Goal: Information Seeking & Learning: Learn about a topic

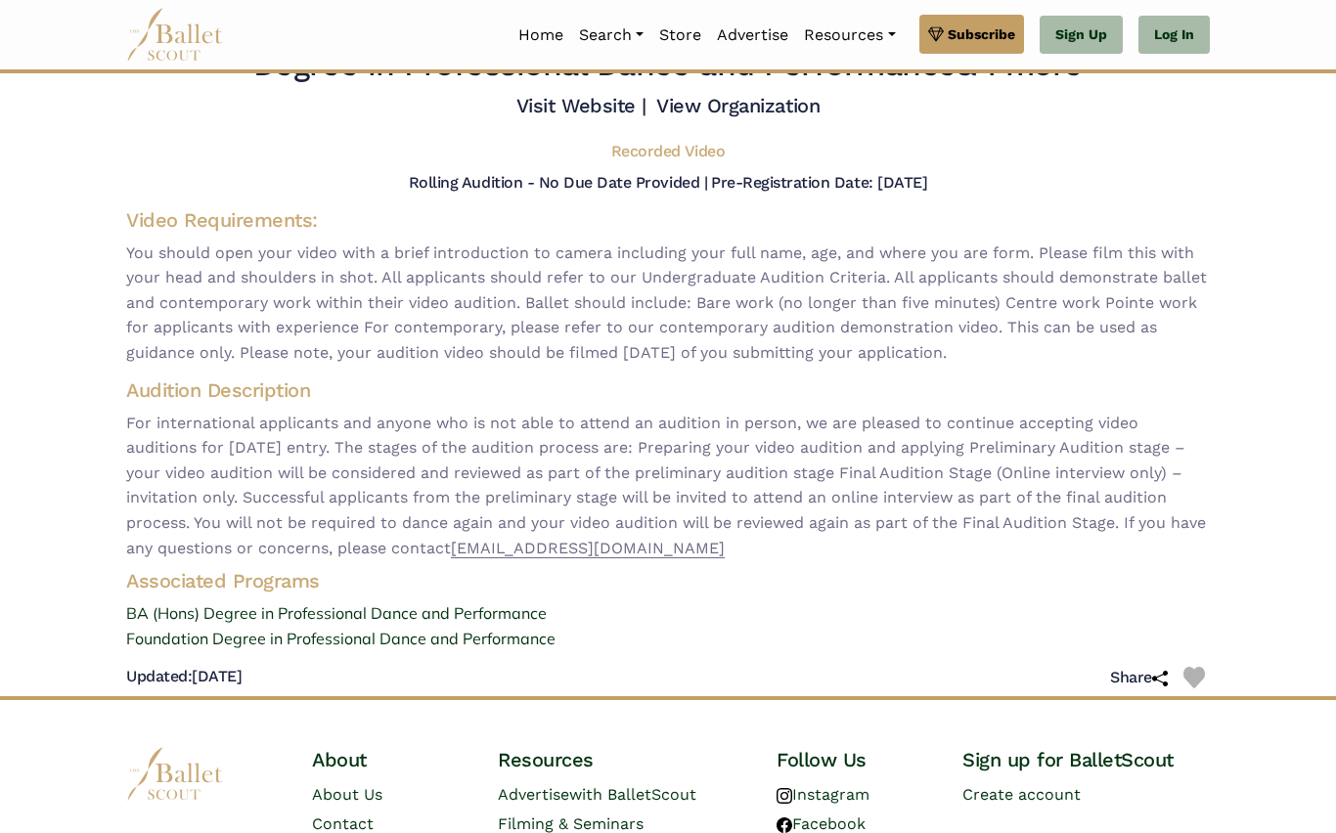
scroll to position [77, 0]
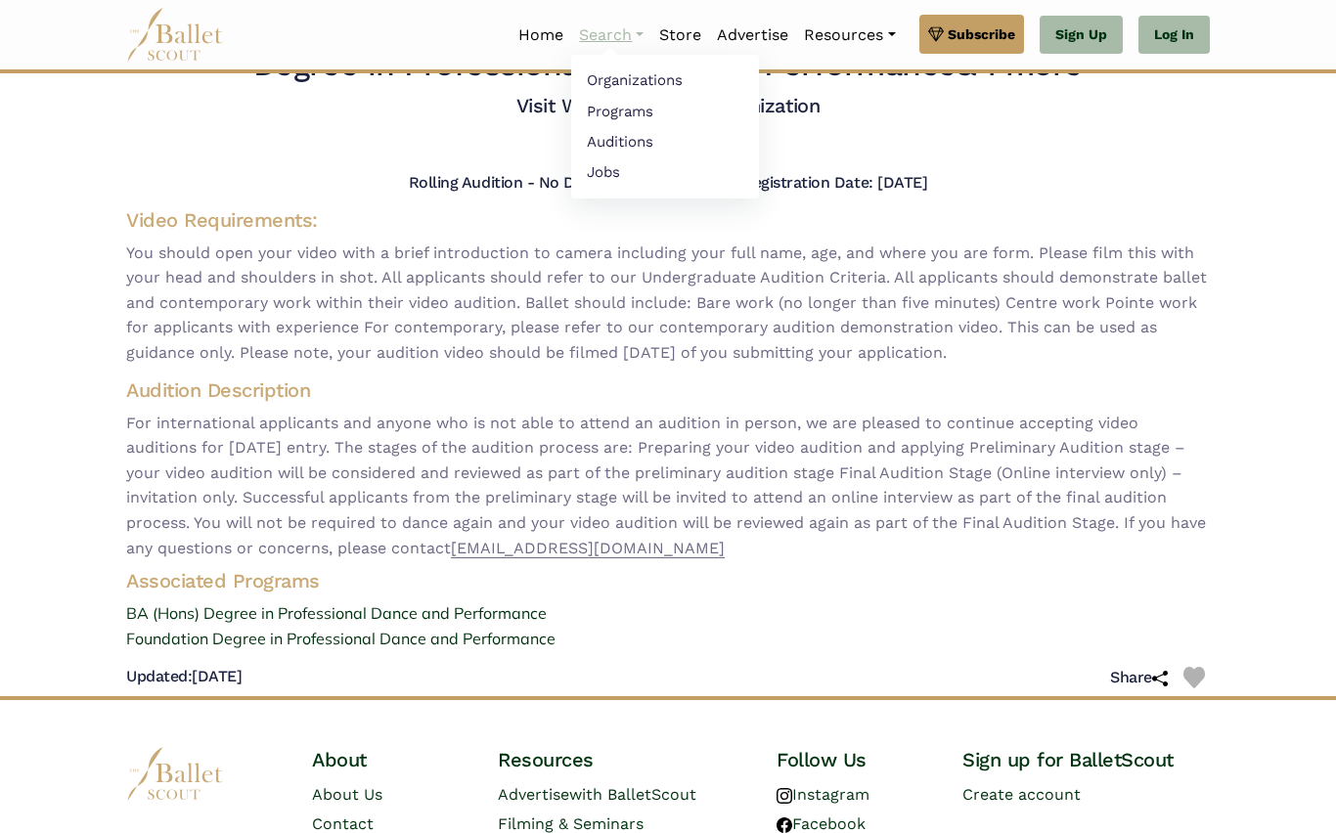
click at [607, 48] on link "Search" at bounding box center [611, 35] width 80 height 41
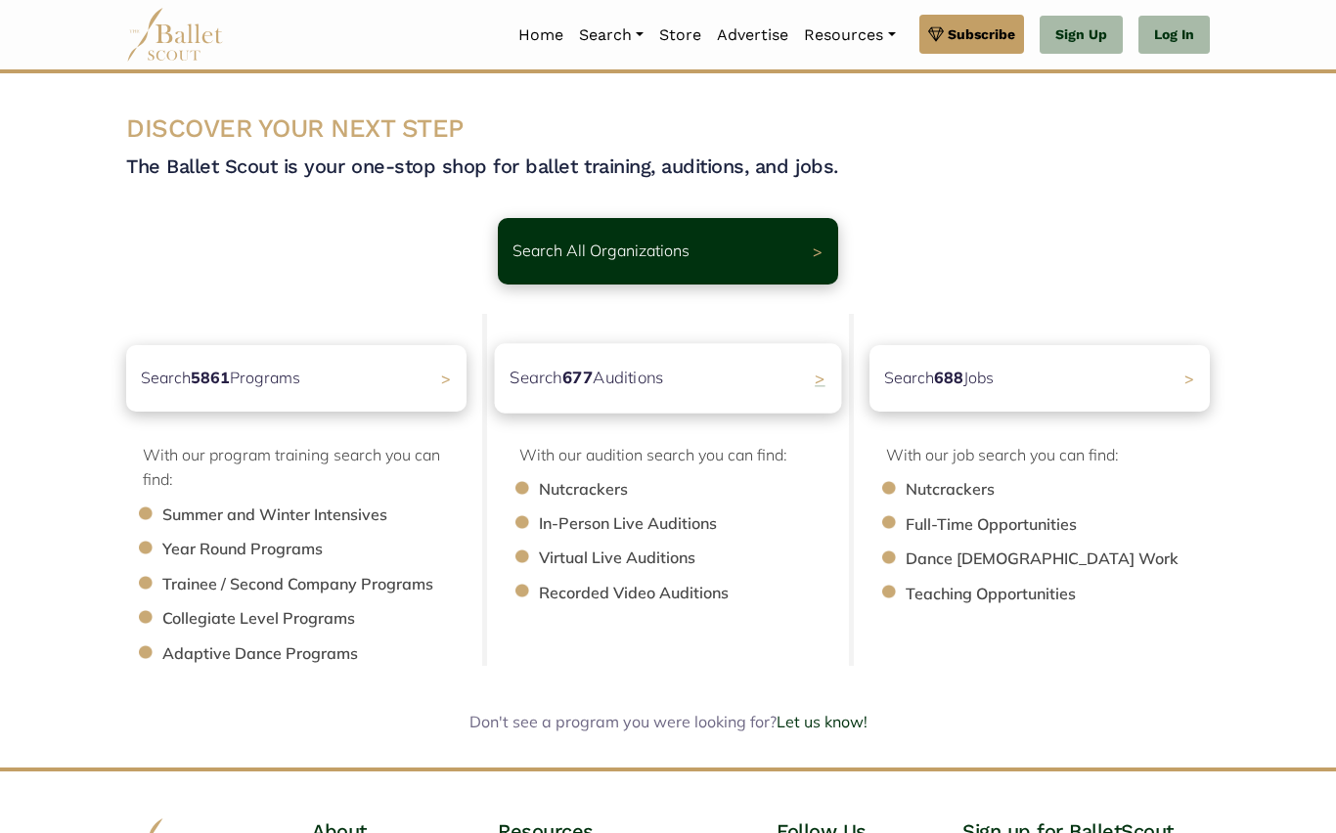
click at [646, 381] on p "Search 677 Auditions" at bounding box center [587, 378] width 155 height 26
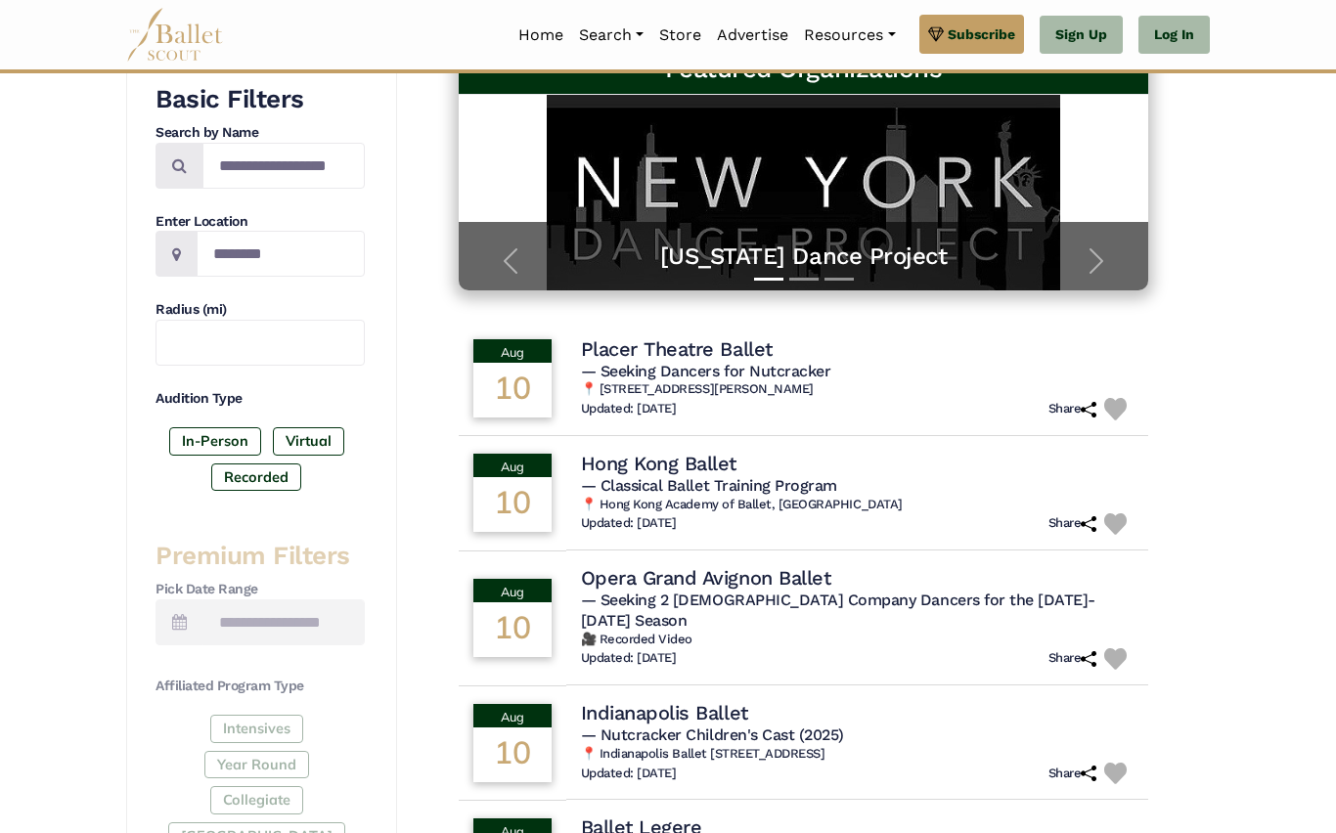
scroll to position [333, 0]
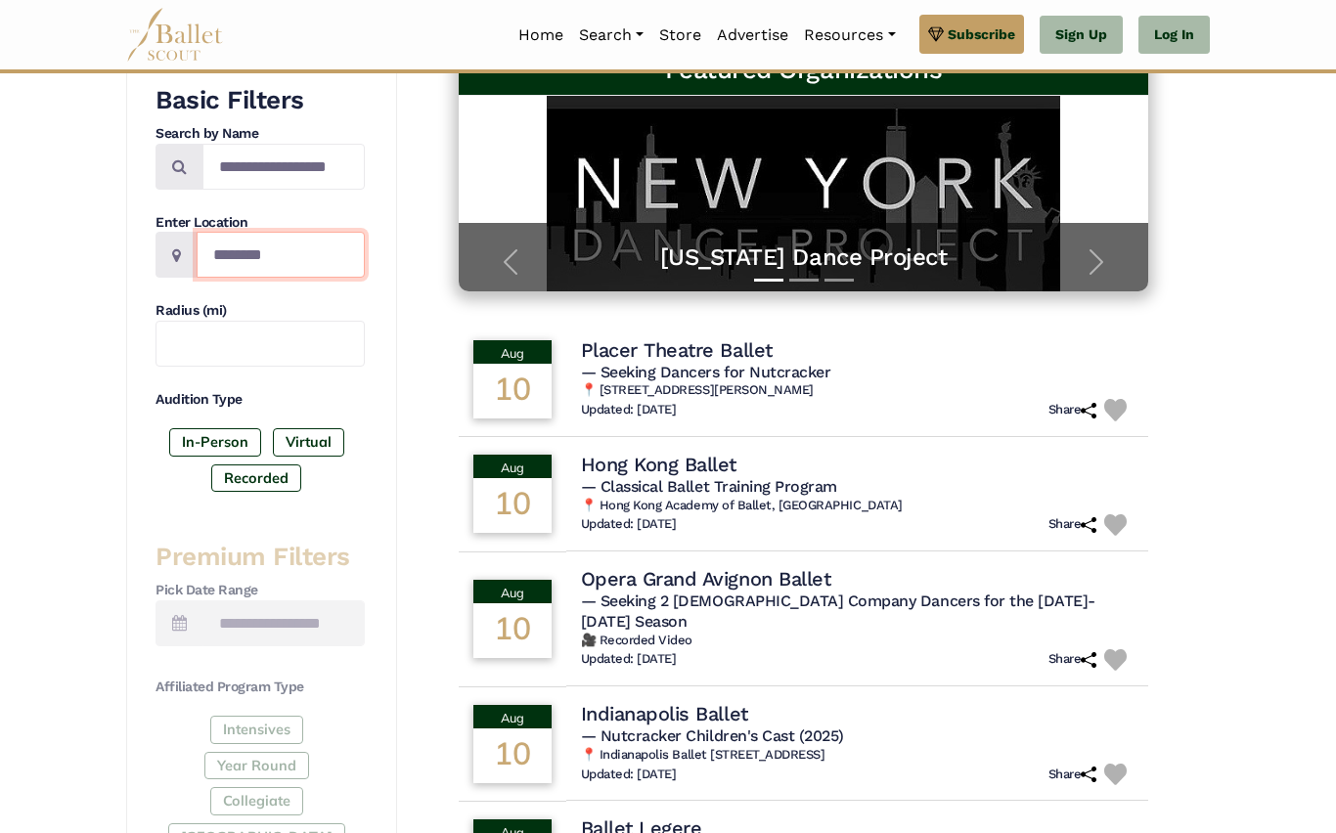
click at [303, 256] on input "Location" at bounding box center [281, 255] width 168 height 46
type input "******"
click at [306, 439] on label "Virtual" at bounding box center [308, 441] width 71 height 27
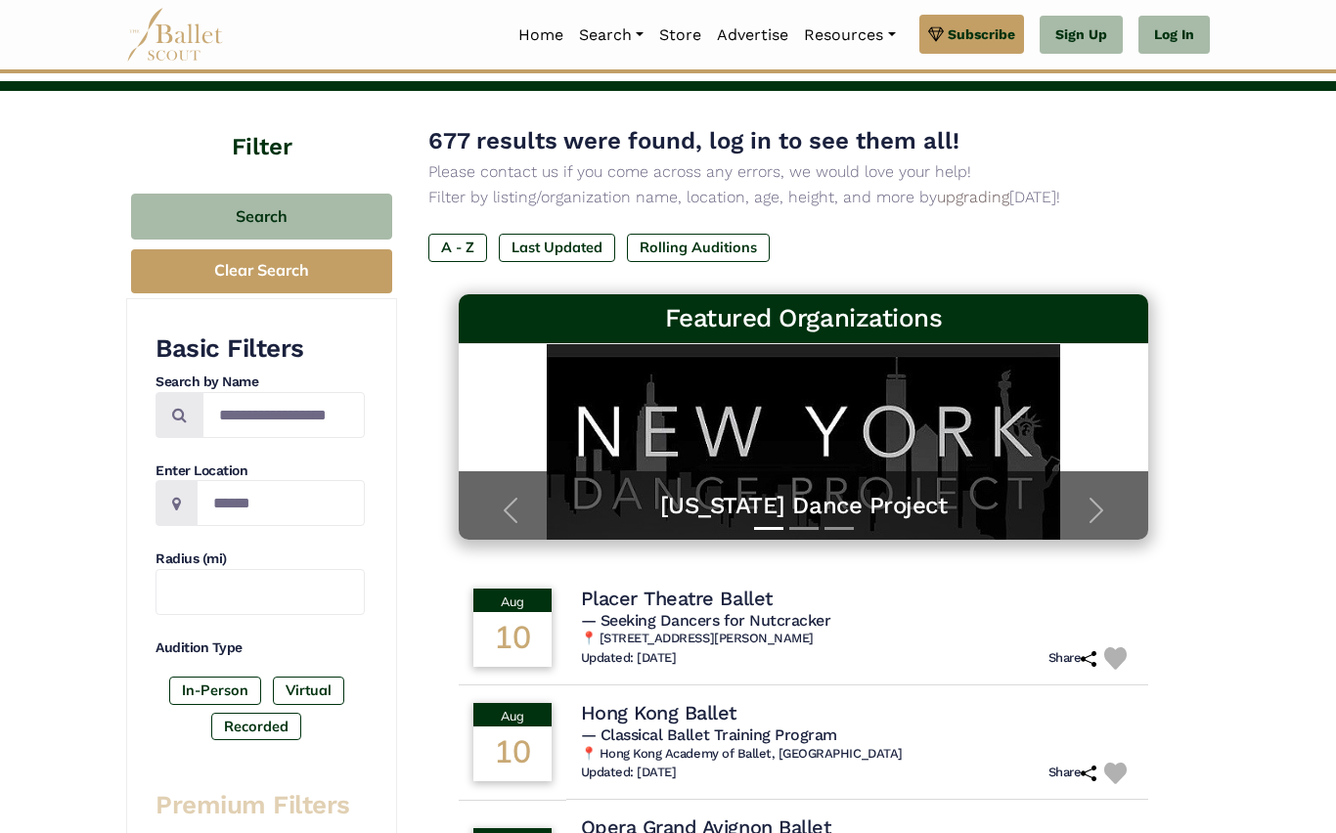
scroll to position [84, 0]
click at [300, 504] on input "******" at bounding box center [281, 503] width 168 height 46
type input "*"
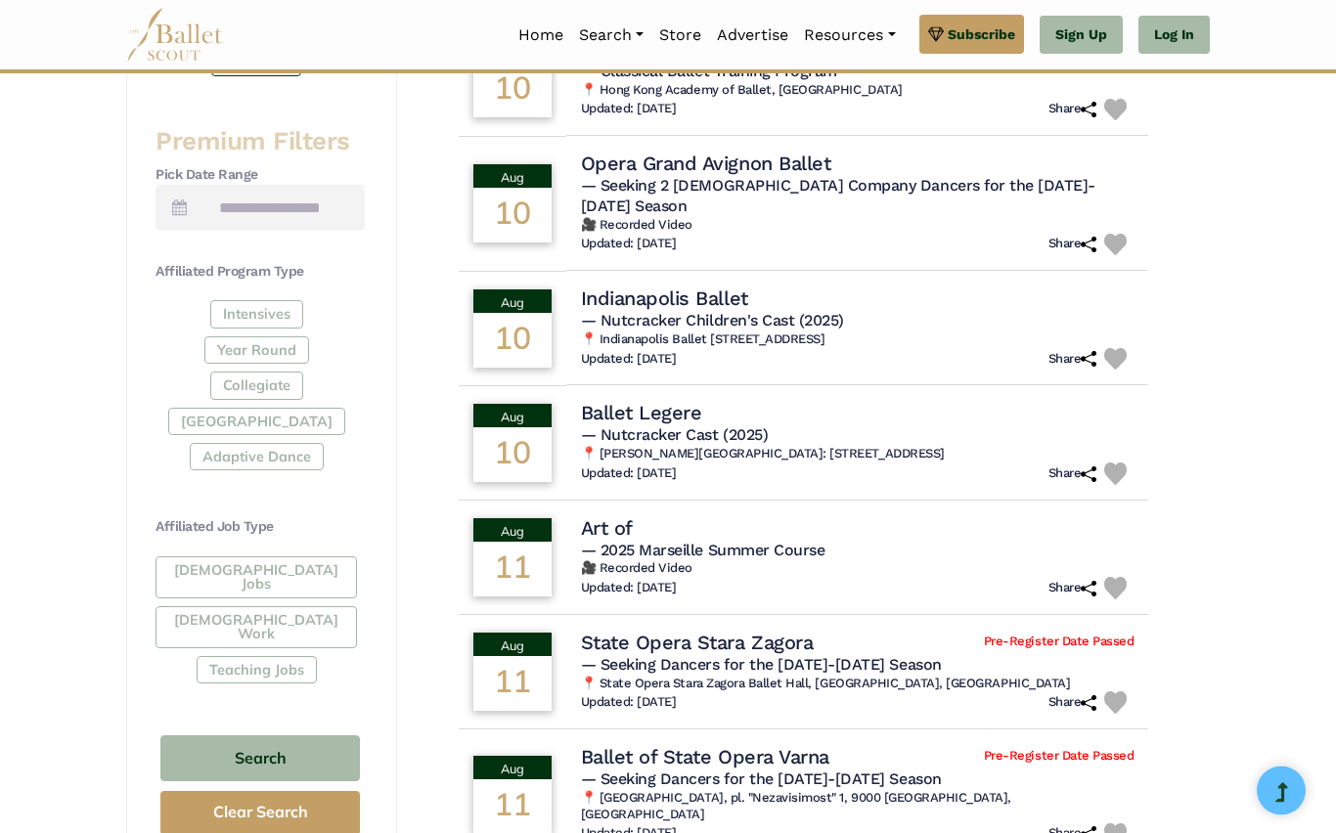
scroll to position [748, 0]
click at [264, 343] on div "Intensives Year Round Collegiate [GEOGRAPHIC_DATA] Adaptive Dance" at bounding box center [260, 389] width 209 height 178
click at [272, 339] on div "Intensives Year Round Collegiate [GEOGRAPHIC_DATA] Adaptive Dance" at bounding box center [260, 389] width 209 height 178
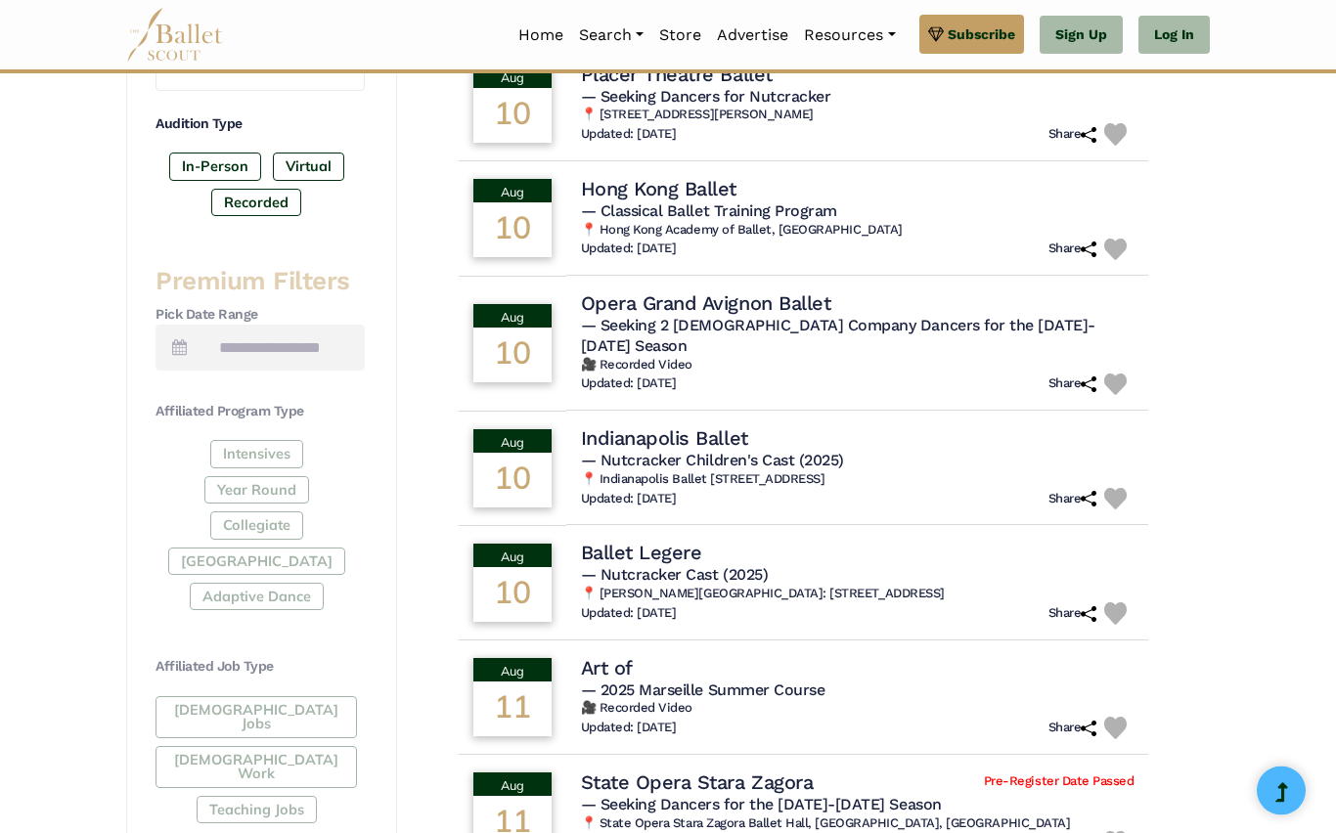
scroll to position [552, 0]
